Goal: Task Accomplishment & Management: Use online tool/utility

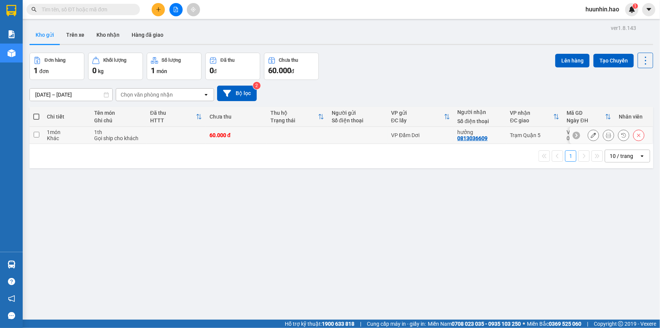
click at [606, 137] on icon at bounding box center [608, 134] width 5 height 5
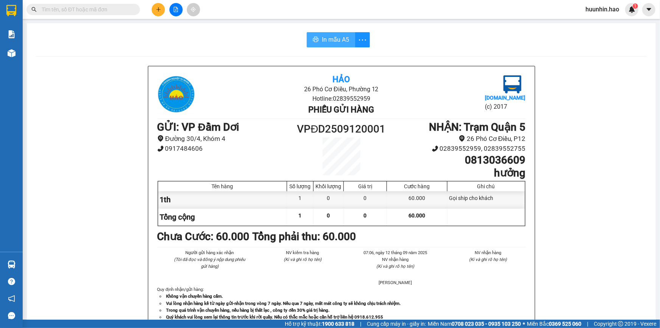
click at [340, 39] on span "In mẫu A5" at bounding box center [335, 39] width 27 height 9
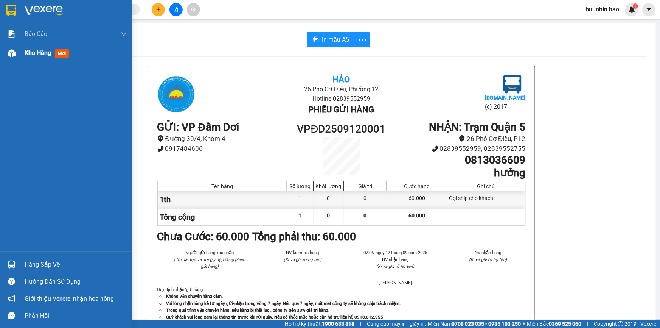
click at [45, 58] on div "Kho hàng mới" at bounding box center [76, 53] width 102 height 19
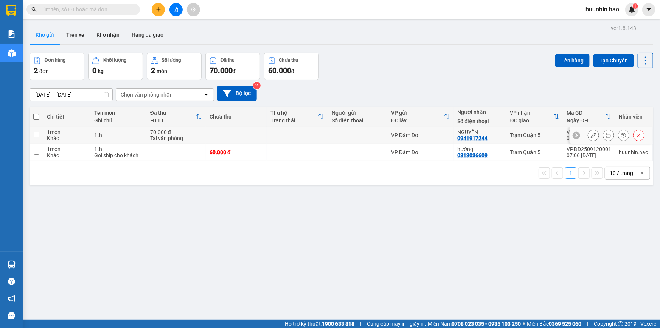
click at [606, 138] on icon at bounding box center [608, 134] width 5 height 5
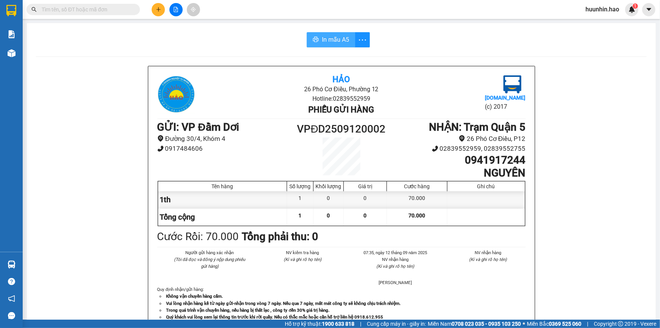
click at [320, 41] on button "In mẫu A5" at bounding box center [331, 39] width 48 height 15
